Goal: Task Accomplishment & Management: Manage account settings

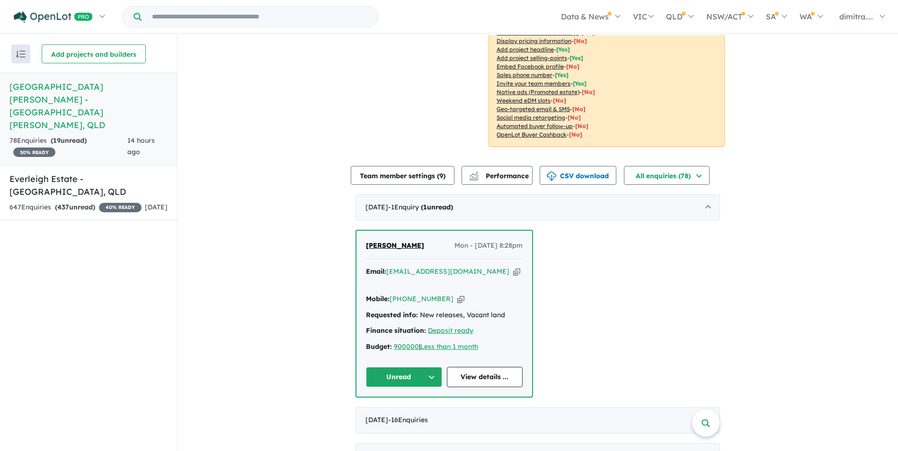
scroll to position [284, 0]
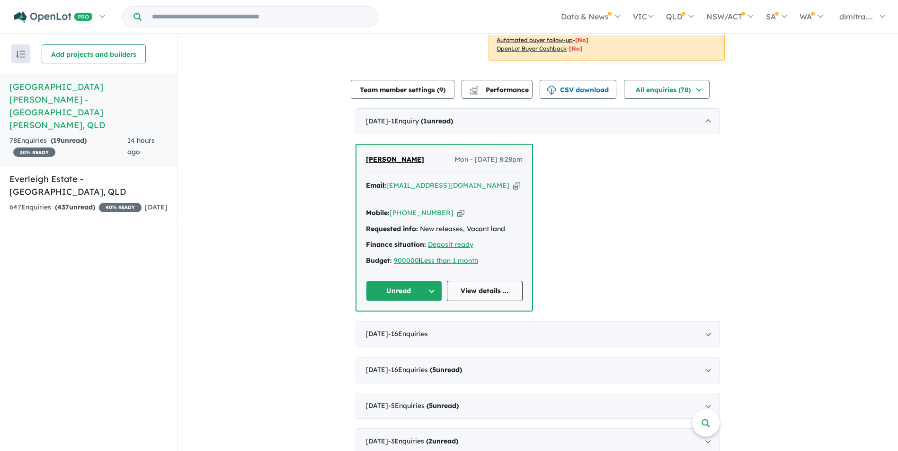
click at [482, 281] on link "View details ..." at bounding box center [485, 291] width 76 height 20
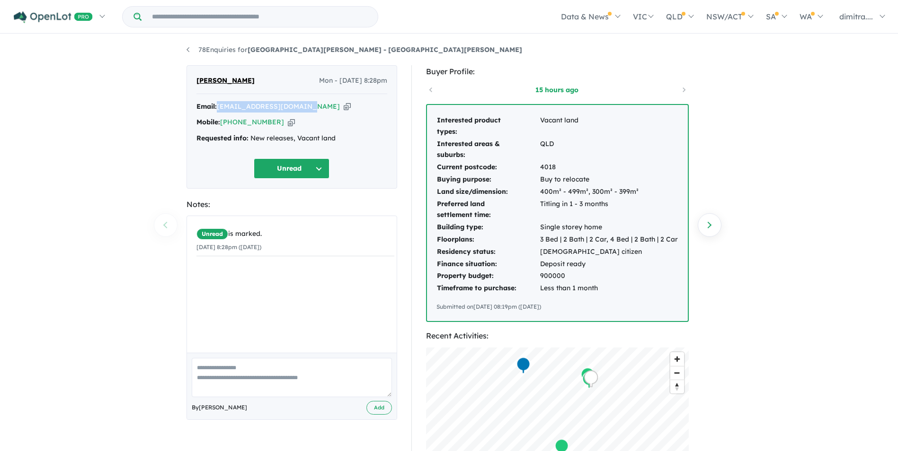
drag, startPoint x: 301, startPoint y: 107, endPoint x: 218, endPoint y: 109, distance: 83.3
click at [218, 109] on div "Email: laigyshijan@hotmail.com Copied!" at bounding box center [291, 106] width 191 height 11
drag, startPoint x: 218, startPoint y: 109, endPoint x: 236, endPoint y: 108, distance: 18.0
copy a%20Monarch%20Glen%20Estate%20-%20Monarch%20Glen"] "[EMAIL_ADDRESS][DOMAIN_NAME]"
drag, startPoint x: 274, startPoint y: 122, endPoint x: 222, endPoint y: 122, distance: 52.5
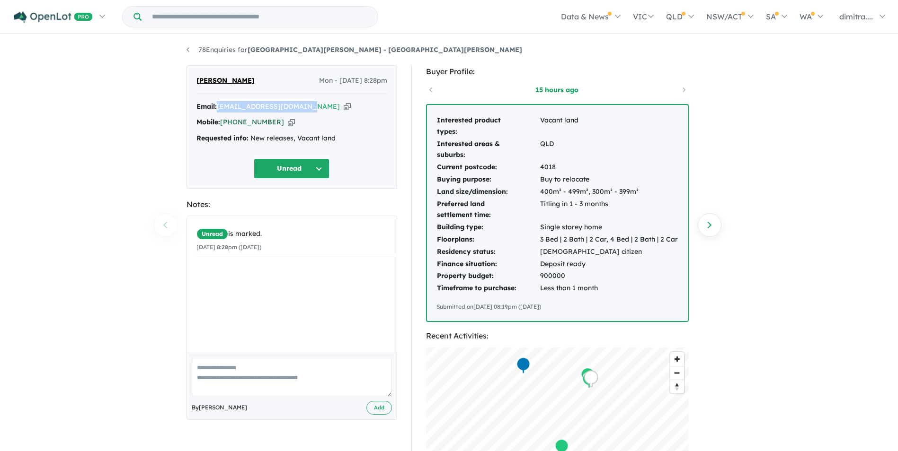
click at [222, 122] on div "Mobile: +61 431 190 481 Copied!" at bounding box center [291, 122] width 191 height 11
drag, startPoint x: 222, startPoint y: 122, endPoint x: 232, endPoint y: 122, distance: 9.9
copy link "[PHONE_NUMBER]"
drag, startPoint x: 241, startPoint y: 81, endPoint x: 194, endPoint y: 79, distance: 46.9
click at [194, 79] on div "Laigy Chacko Mon - 01/09/2025, 8:28pm Email: laigyshijan@hotmail.com Copied! Mo…" at bounding box center [291, 126] width 211 height 123
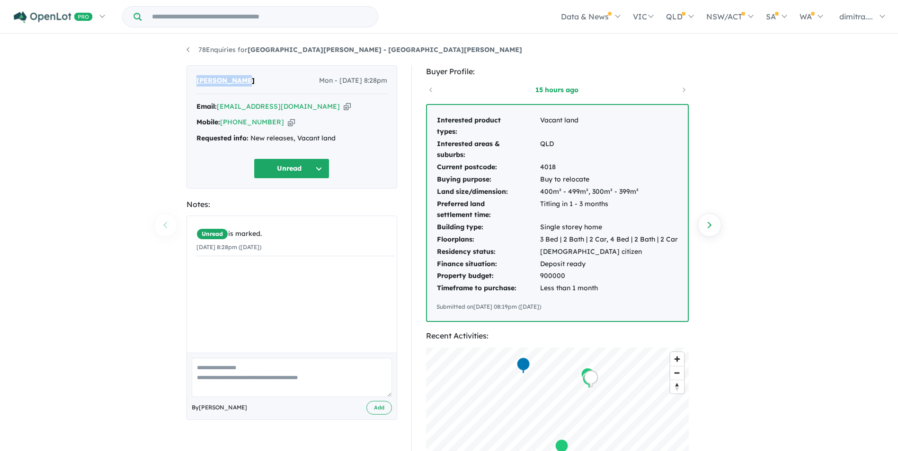
drag, startPoint x: 194, startPoint y: 79, endPoint x: 208, endPoint y: 79, distance: 13.3
copy span "[PERSON_NAME]"
click at [288, 168] on button "Unread" at bounding box center [292, 169] width 76 height 20
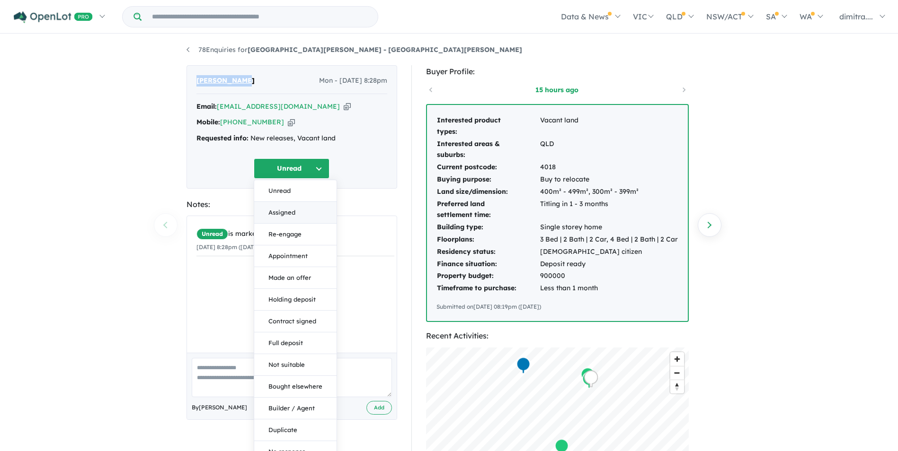
click at [294, 214] on button "Assigned" at bounding box center [295, 213] width 82 height 22
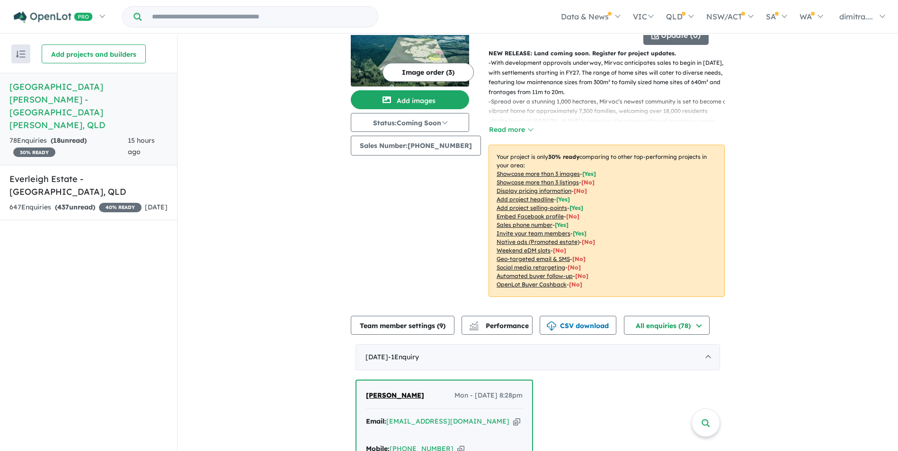
scroll to position [142, 0]
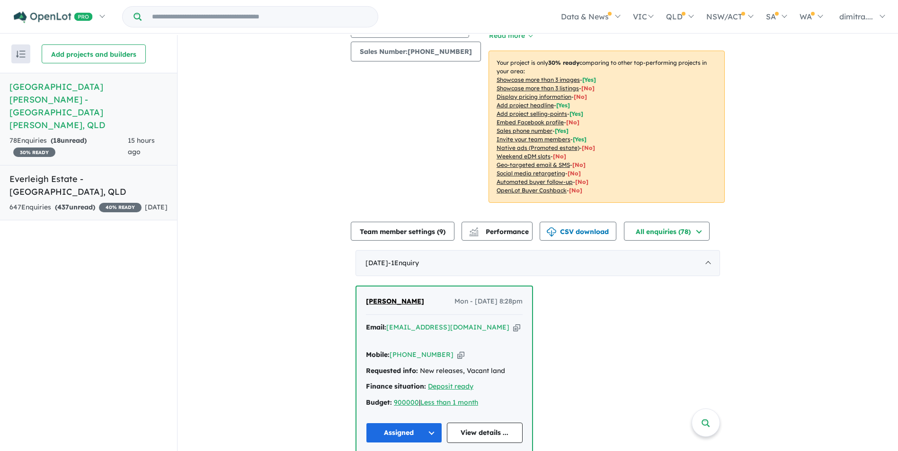
click at [124, 165] on link "Everleigh Estate - Greenbank , QLD 647 Enquir ies ( 437 unread) 40 % READY 2 da…" at bounding box center [88, 193] width 177 height 56
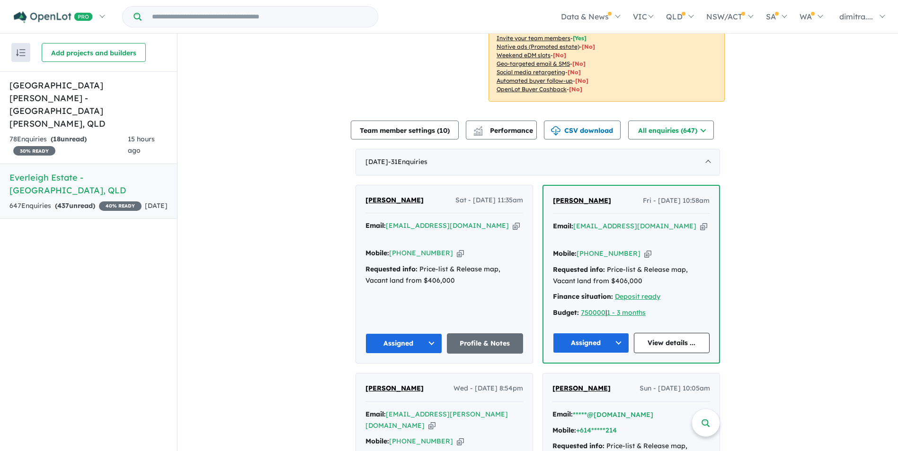
scroll to position [193, 0]
